Goal: Find specific page/section: Find specific page/section

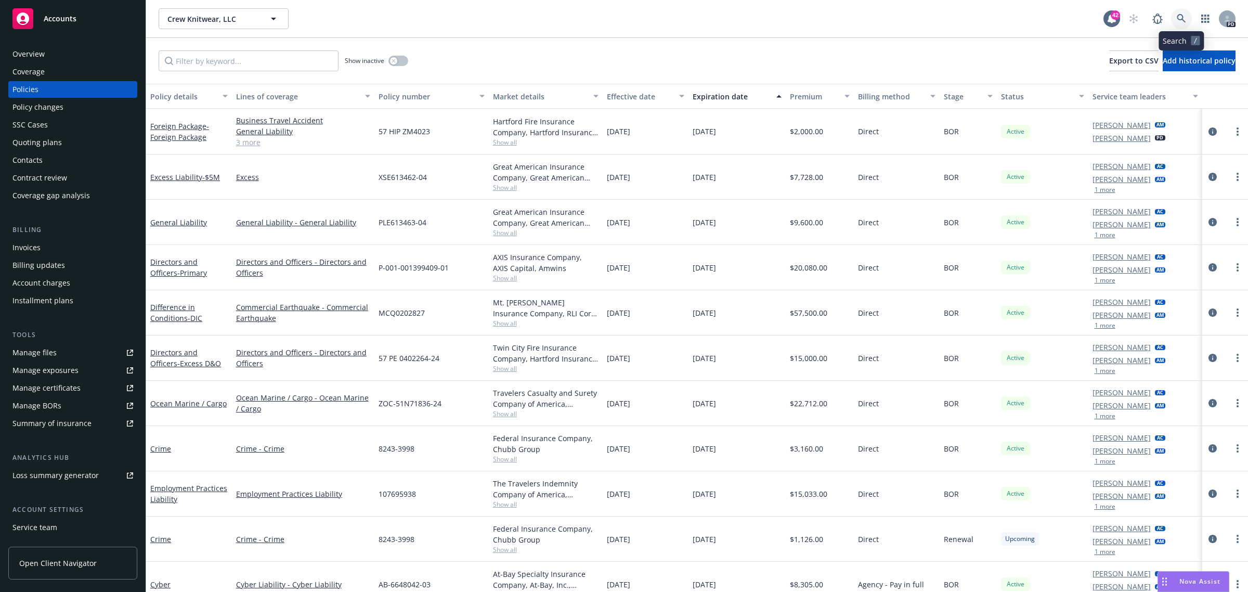
click at [1175, 23] on link at bounding box center [1181, 18] width 21 height 21
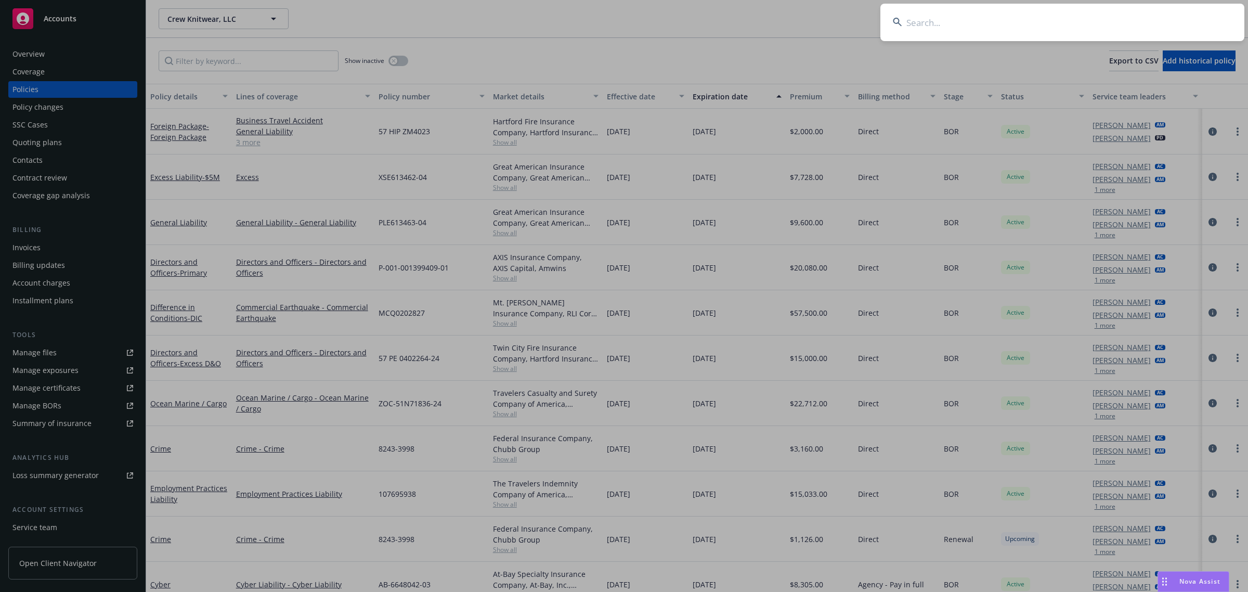
click at [1017, 34] on input at bounding box center [1063, 22] width 364 height 37
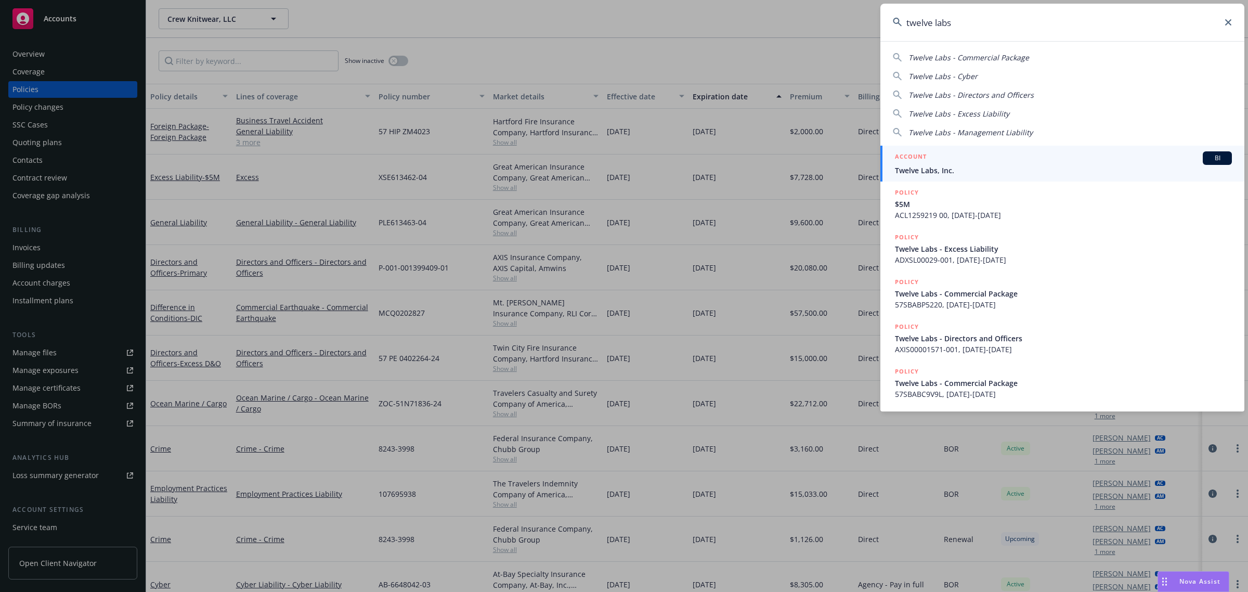
type input "twelve labs"
click at [913, 173] on span "Twelve Labs, Inc." at bounding box center [1063, 170] width 337 height 11
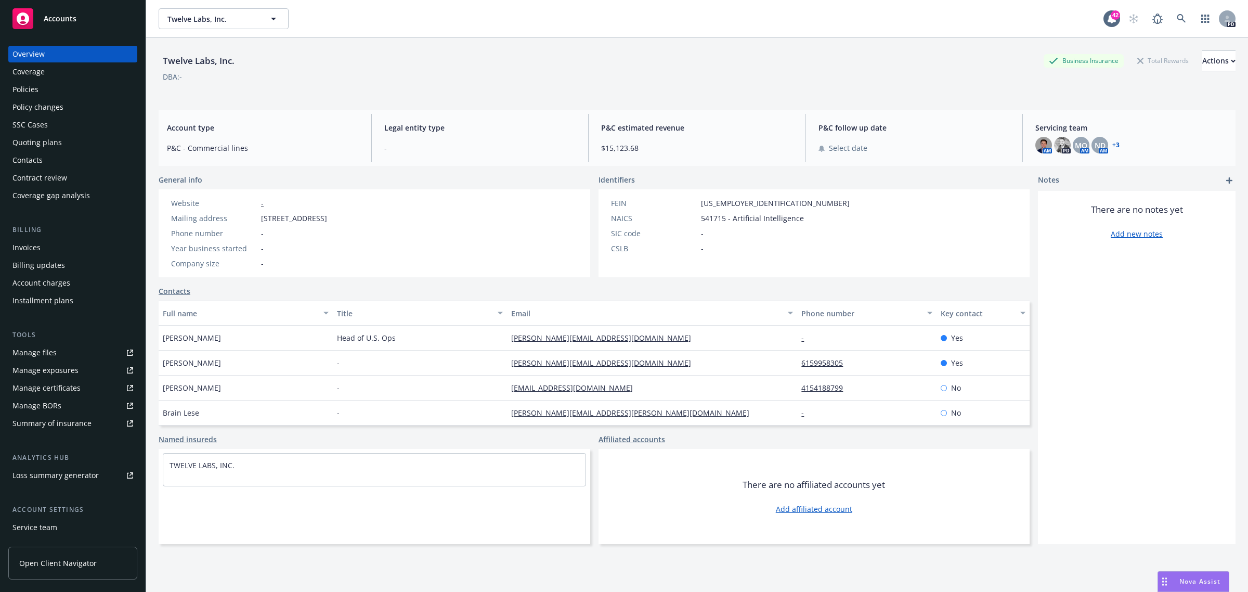
click at [21, 91] on div "Policies" at bounding box center [25, 89] width 26 height 17
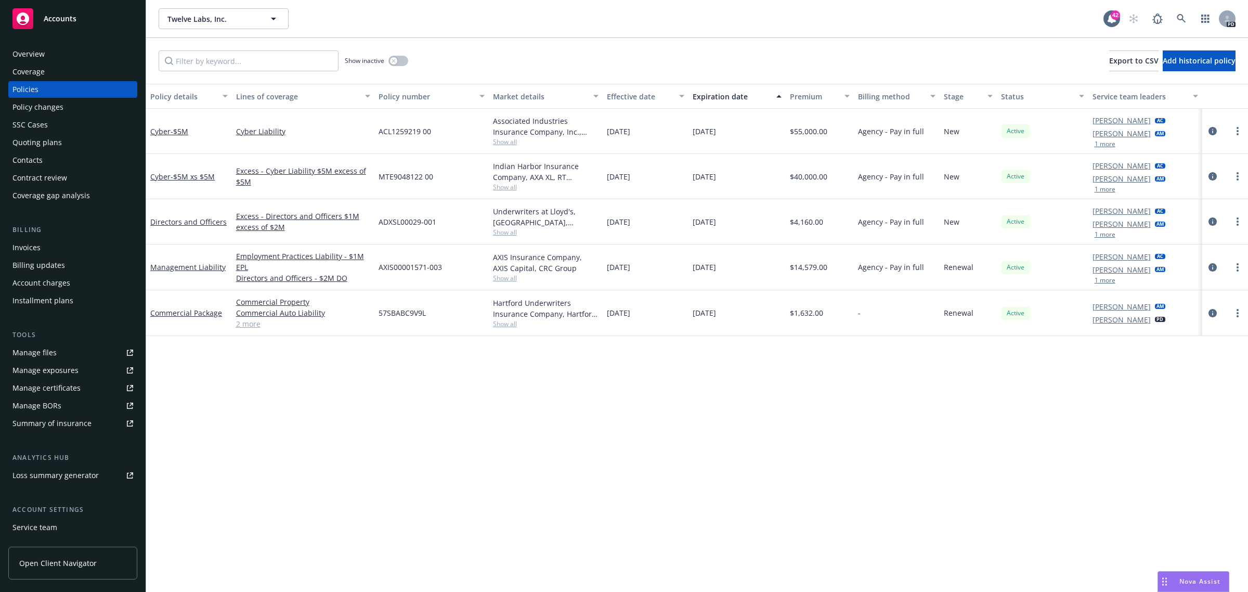
click at [1108, 188] on button "1 more" at bounding box center [1105, 189] width 21 height 6
